Goal: Information Seeking & Learning: Learn about a topic

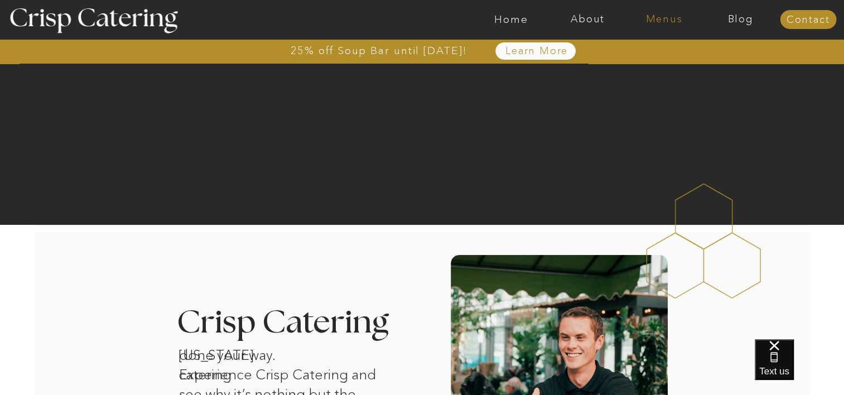
click at [670, 15] on nav "Menus" at bounding box center [664, 19] width 76 height 11
click at [663, 68] on nav "Winter (Sep-Feb)" at bounding box center [664, 65] width 92 height 11
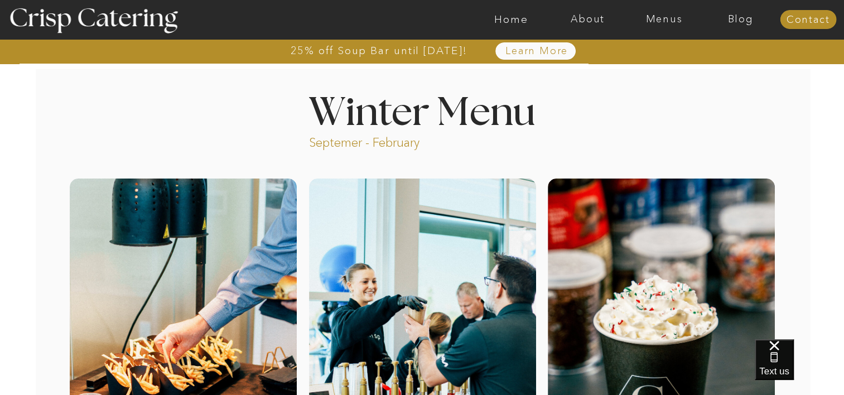
click at [534, 57] on div at bounding box center [536, 50] width 80 height 17
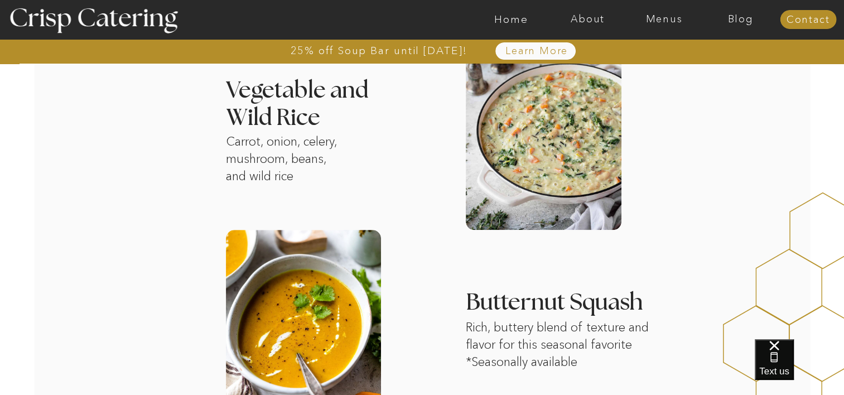
scroll to position [997, 0]
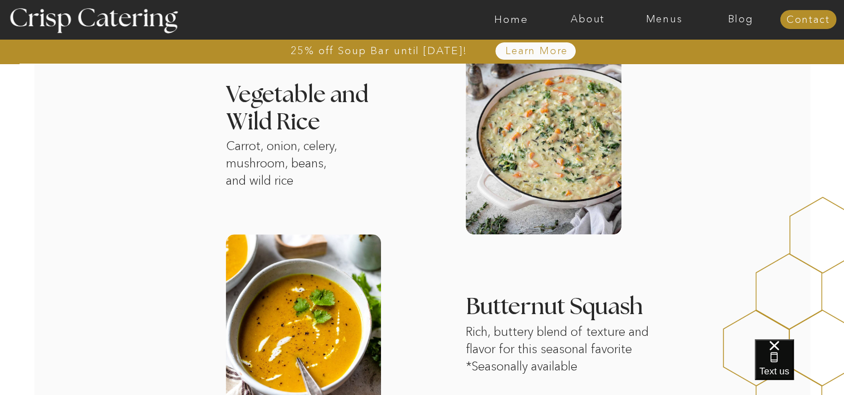
click at [651, 28] on div at bounding box center [466, 19] width 1770 height 39
click at [655, 23] on nav "Menus" at bounding box center [664, 19] width 76 height 11
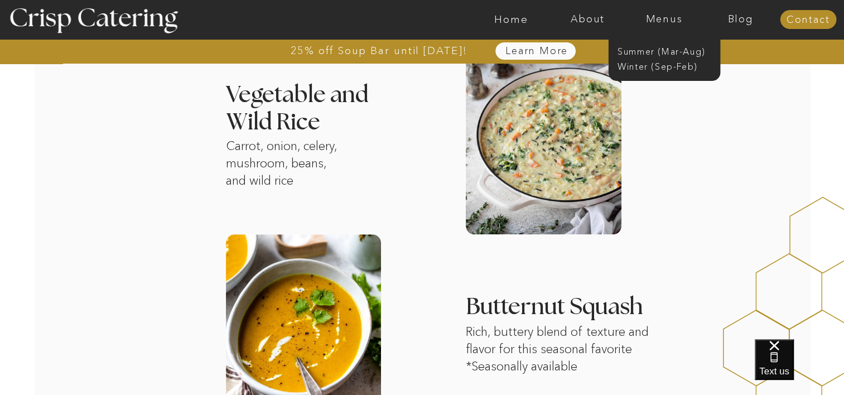
click at [537, 47] on nav "Learn More" at bounding box center [537, 51] width 114 height 11
click at [713, 113] on div "25% off Soup Bar until October 31st! About Home Menus Contact Blog Learn More 2…" at bounding box center [422, 182] width 844 height 2359
click at [655, 70] on nav "Winter (Sep-Feb)" at bounding box center [664, 65] width 92 height 11
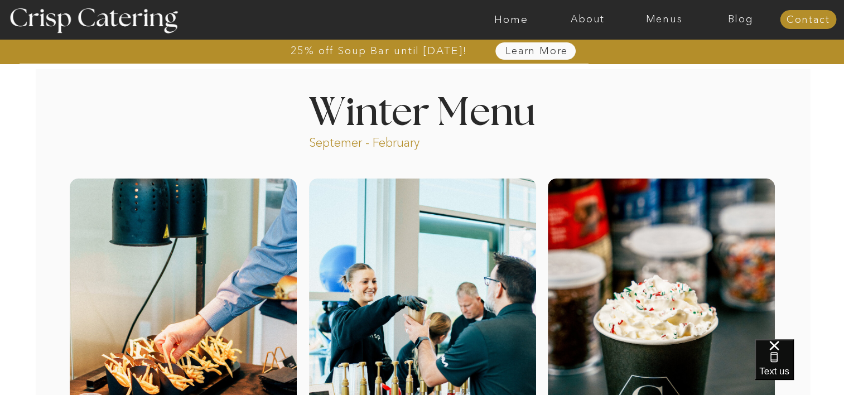
click at [542, 54] on nav "Learn More" at bounding box center [537, 51] width 114 height 11
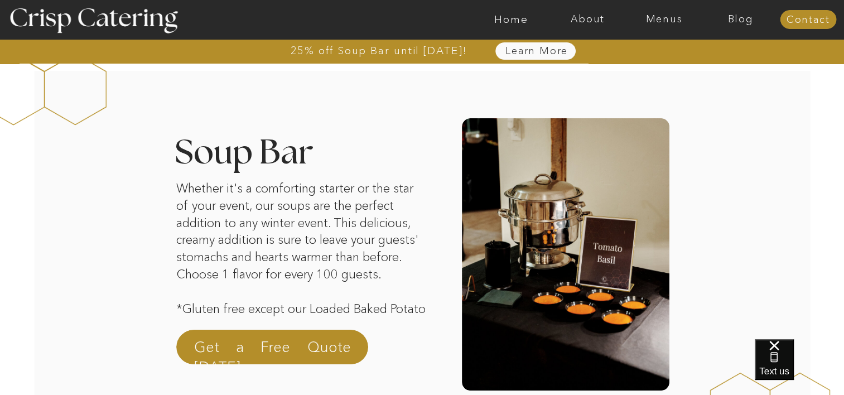
click at [513, 49] on nav "Learn More" at bounding box center [537, 51] width 114 height 11
click at [423, 45] on nav "25% off Soup Bar until [DATE]!" at bounding box center [379, 50] width 257 height 11
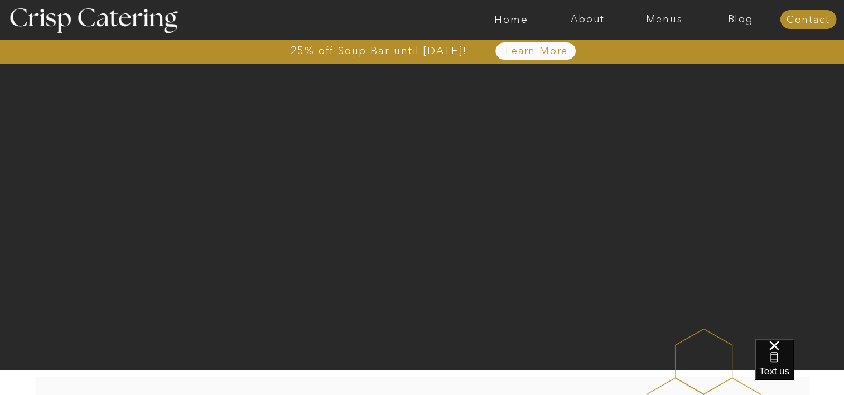
click at [522, 27] on div at bounding box center [466, 19] width 1770 height 39
click at [520, 22] on nav "Home" at bounding box center [511, 19] width 76 height 11
click at [665, 16] on nav "Menus" at bounding box center [664, 19] width 76 height 11
click at [649, 51] on nav "Summer (Mar-Aug)" at bounding box center [668, 50] width 100 height 11
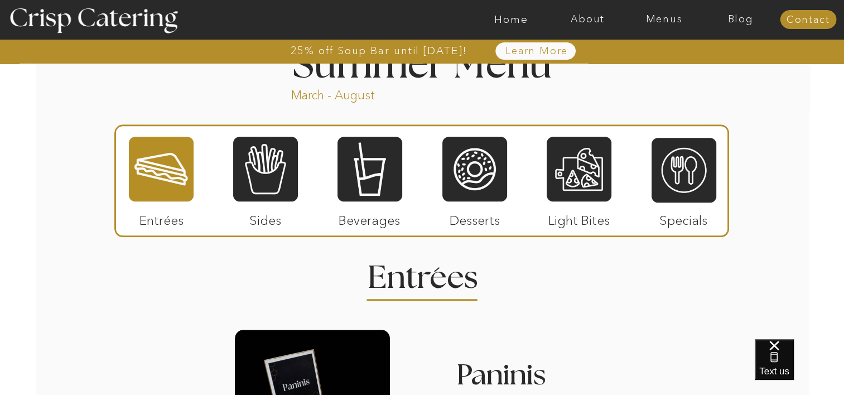
scroll to position [959, 0]
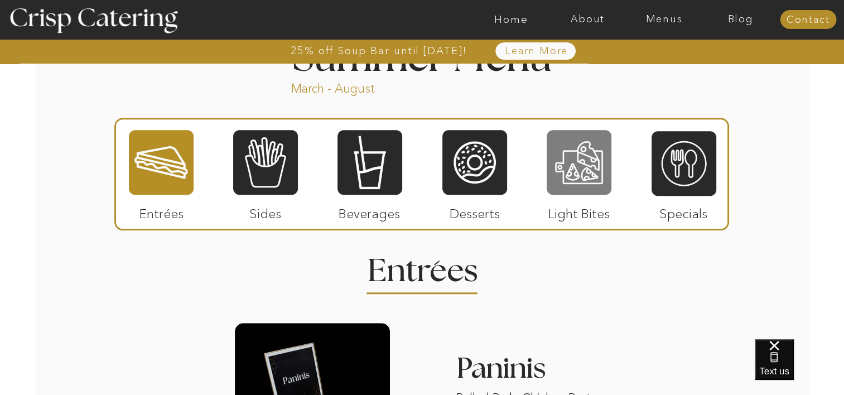
click at [584, 173] on div at bounding box center [579, 162] width 65 height 67
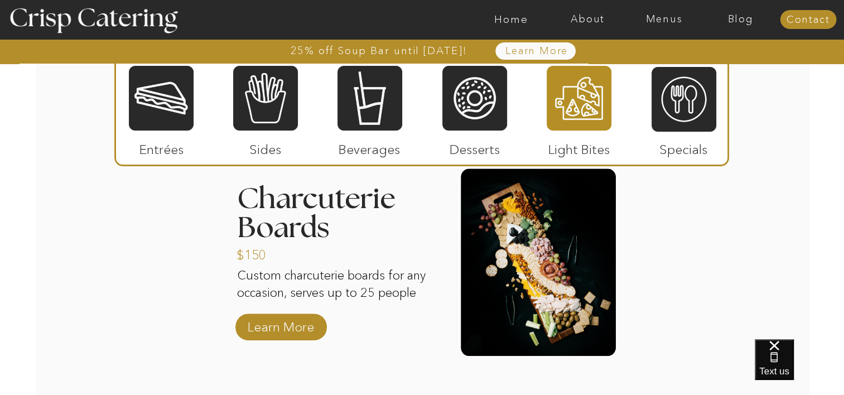
scroll to position [1135, 0]
click at [292, 327] on p "Learn More" at bounding box center [281, 325] width 74 height 32
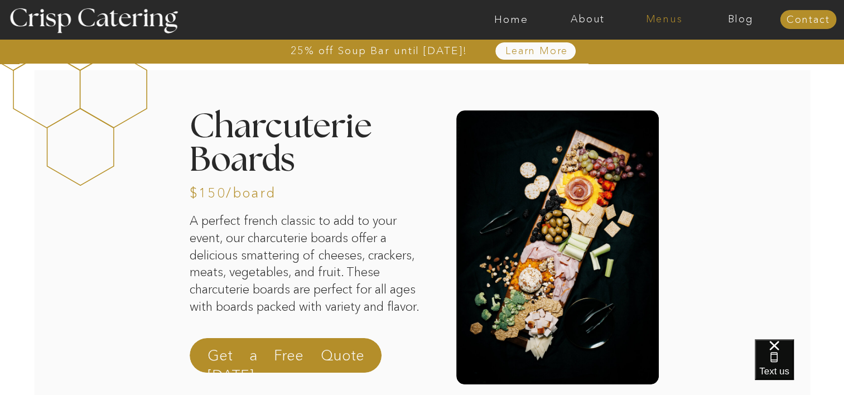
click at [664, 20] on nav "Menus" at bounding box center [664, 19] width 76 height 11
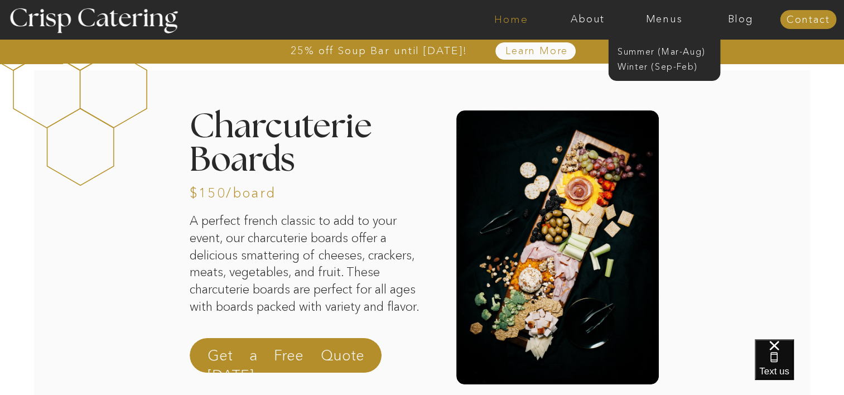
click at [519, 19] on nav "Home" at bounding box center [511, 19] width 76 height 11
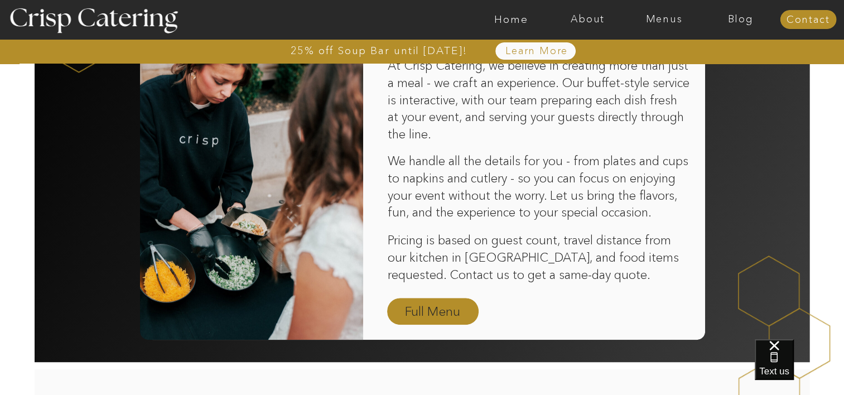
scroll to position [741, 0]
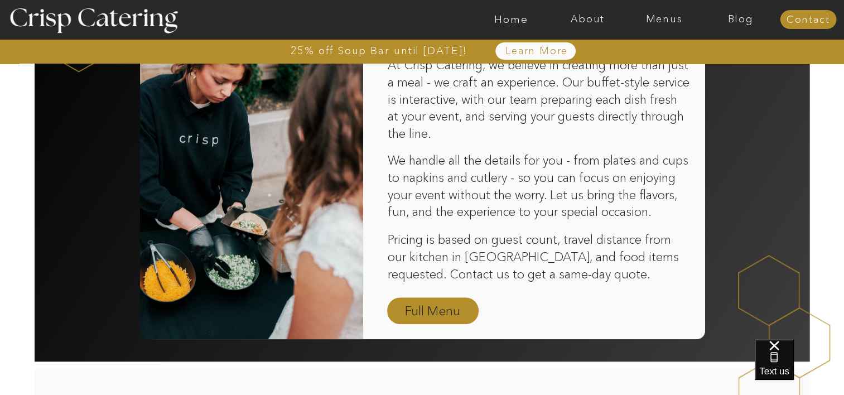
click at [411, 317] on nav "Full Menu" at bounding box center [433, 312] width 65 height 20
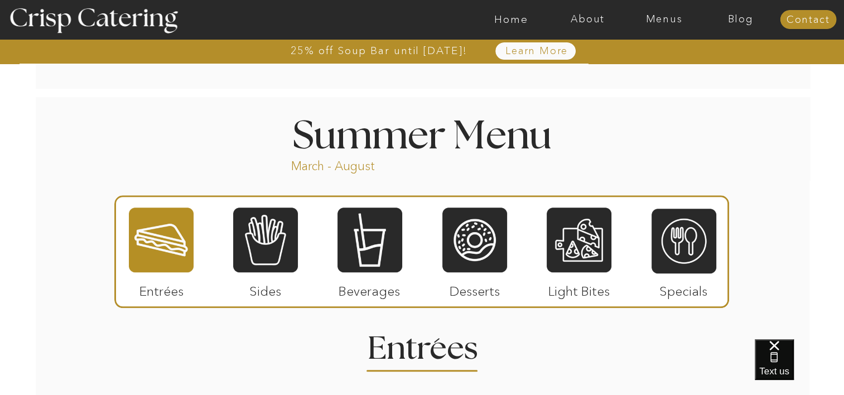
scroll to position [882, 0]
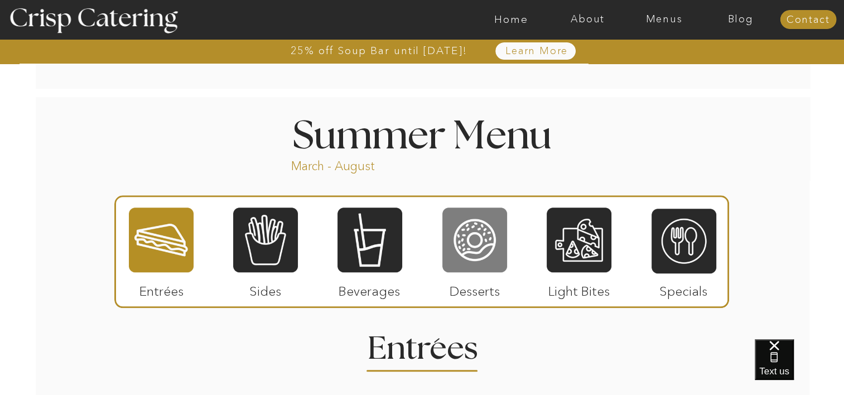
click at [481, 270] on div at bounding box center [475, 240] width 65 height 67
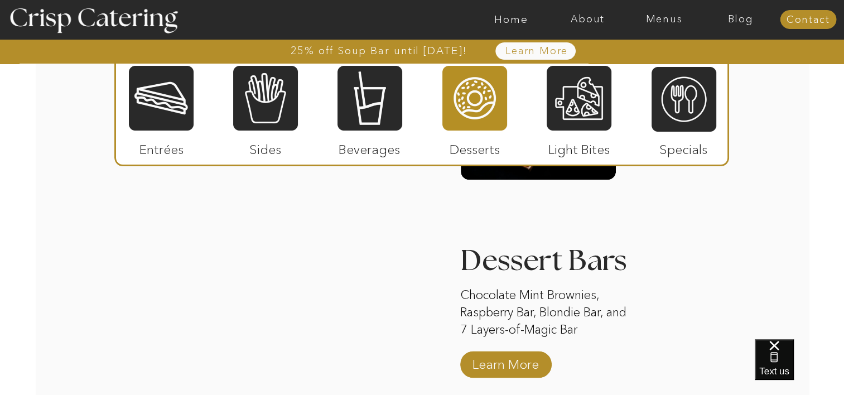
scroll to position [1523, 0]
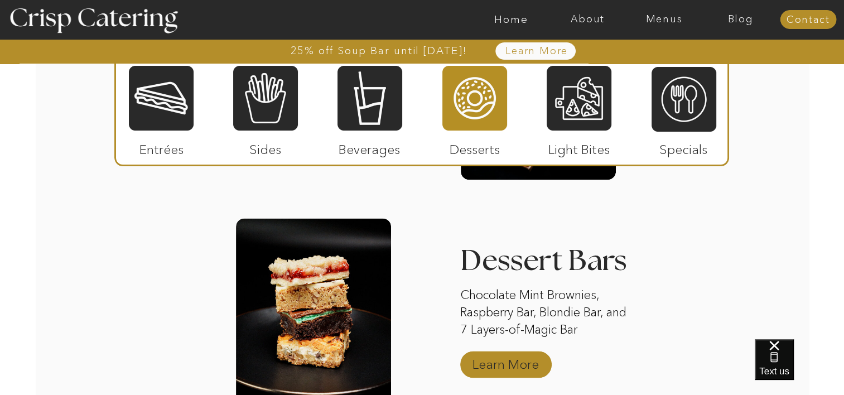
click at [493, 368] on p "Learn More" at bounding box center [506, 361] width 74 height 32
